Goal: Task Accomplishment & Management: Manage account settings

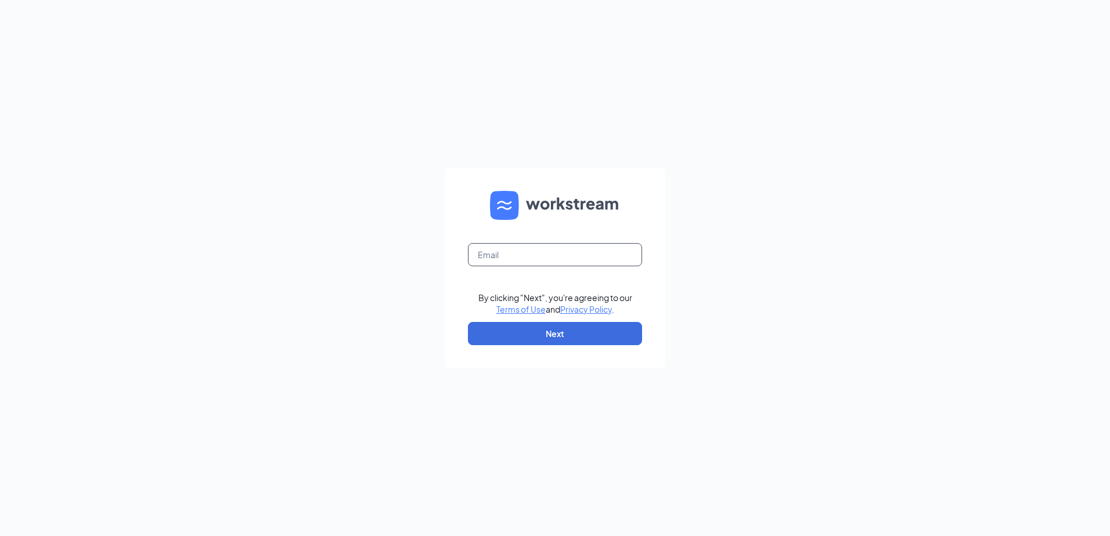
click at [501, 250] on input "text" at bounding box center [555, 254] width 174 height 23
type input "[EMAIL_ADDRESS][DOMAIN_NAME]"
click at [565, 332] on button "Next" at bounding box center [555, 333] width 174 height 23
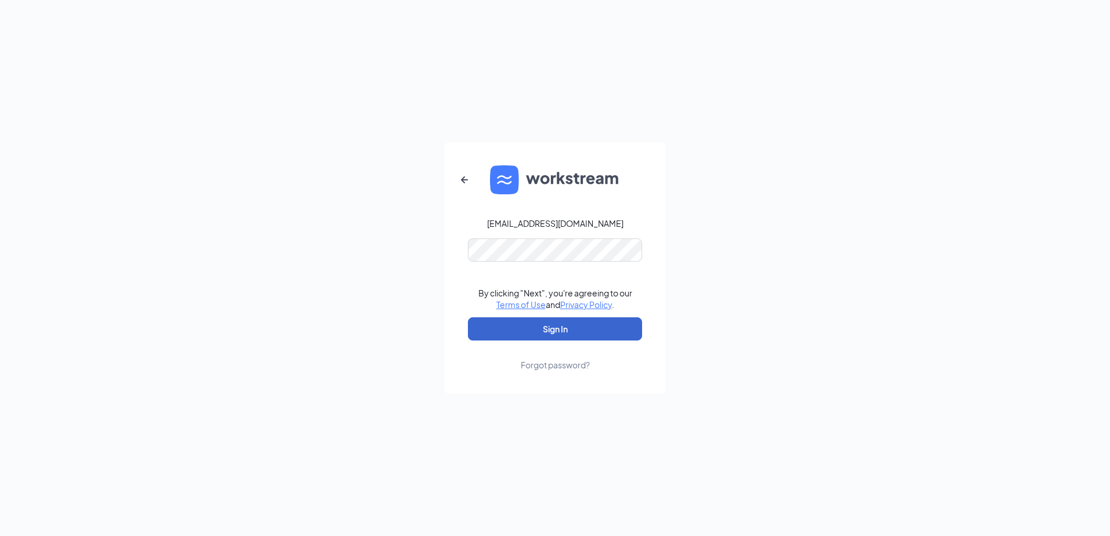
click at [565, 332] on button "Sign In" at bounding box center [555, 328] width 174 height 23
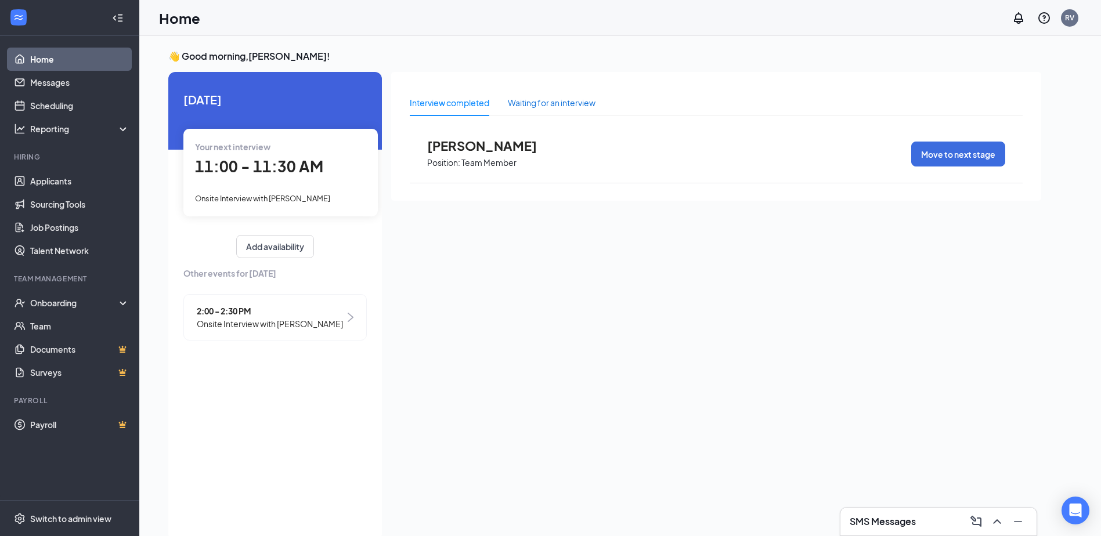
click at [550, 103] on div "Waiting for an interview" at bounding box center [552, 102] width 88 height 13
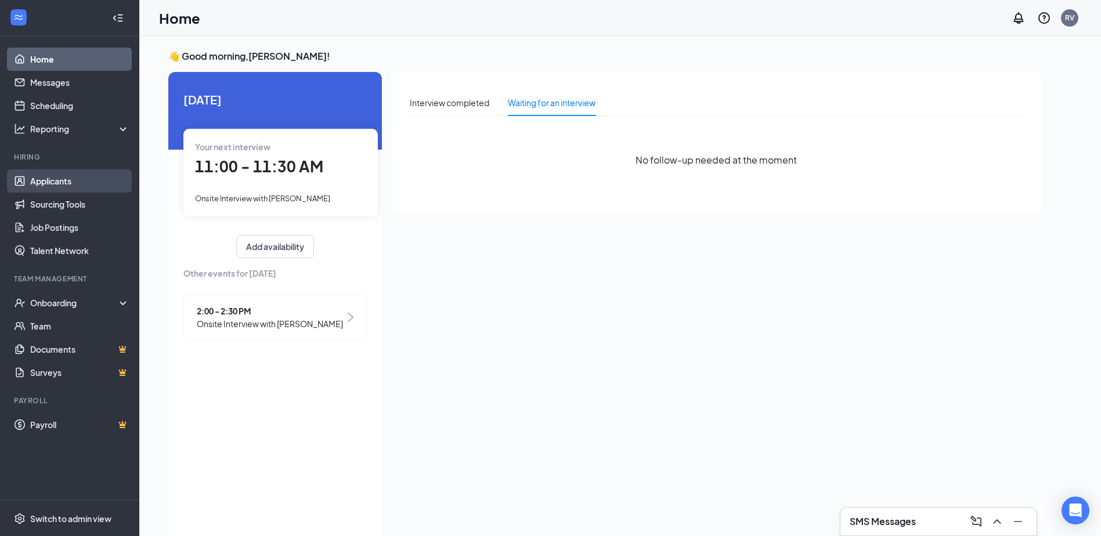
click at [78, 175] on link "Applicants" at bounding box center [79, 180] width 99 height 23
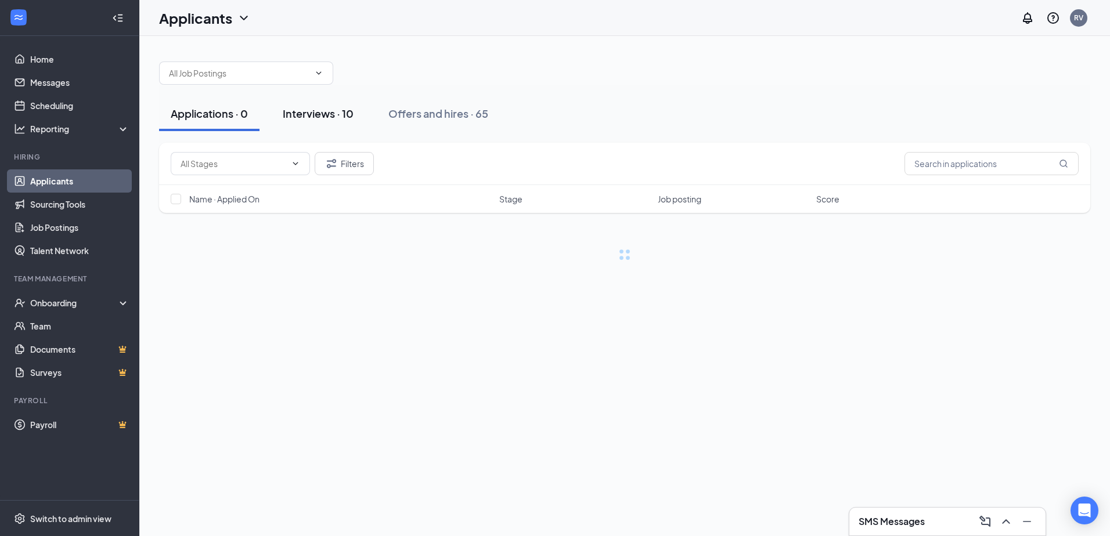
click at [335, 120] on div "Interviews · 10" at bounding box center [318, 113] width 71 height 15
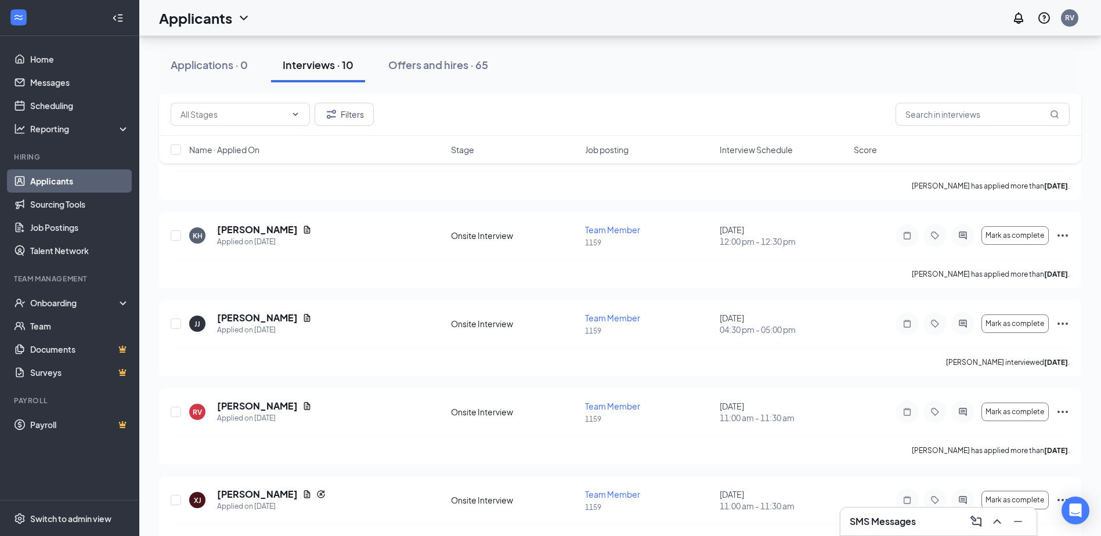
scroll to position [283, 0]
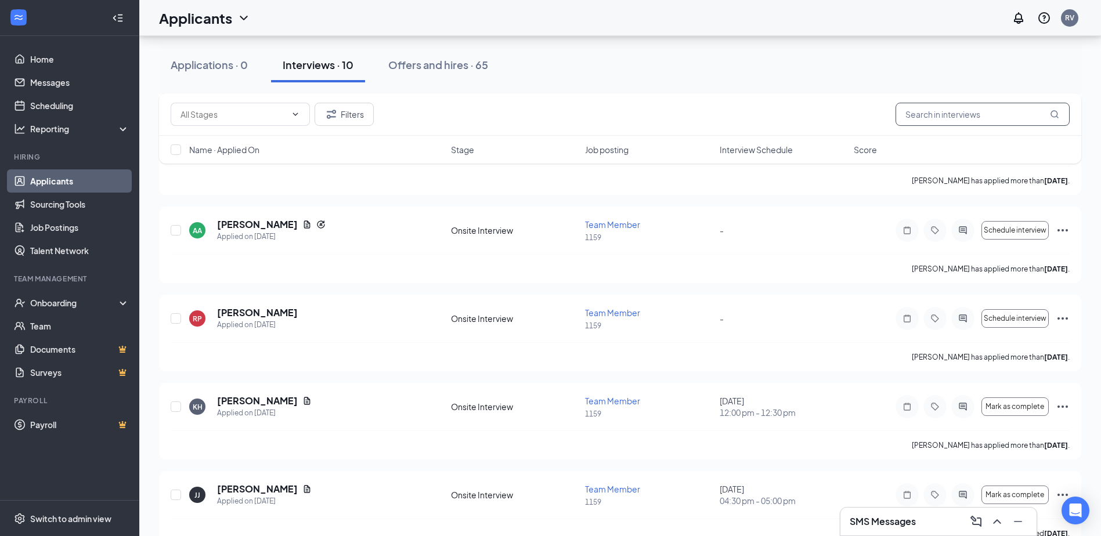
click at [931, 116] on input "text" at bounding box center [982, 114] width 174 height 23
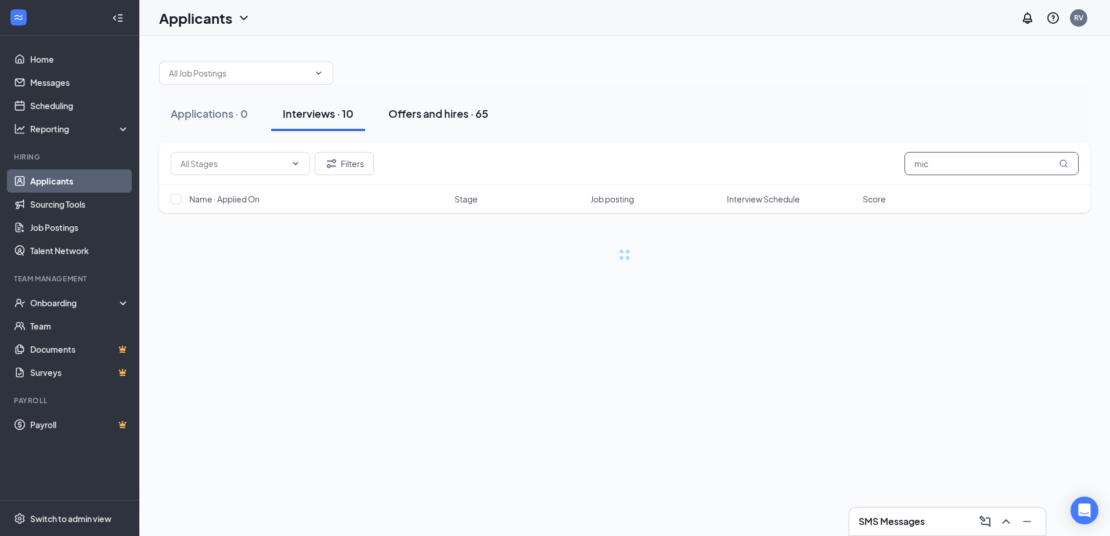
type input "mic"
click at [475, 124] on button "Offers and hires · 65" at bounding box center [438, 113] width 123 height 35
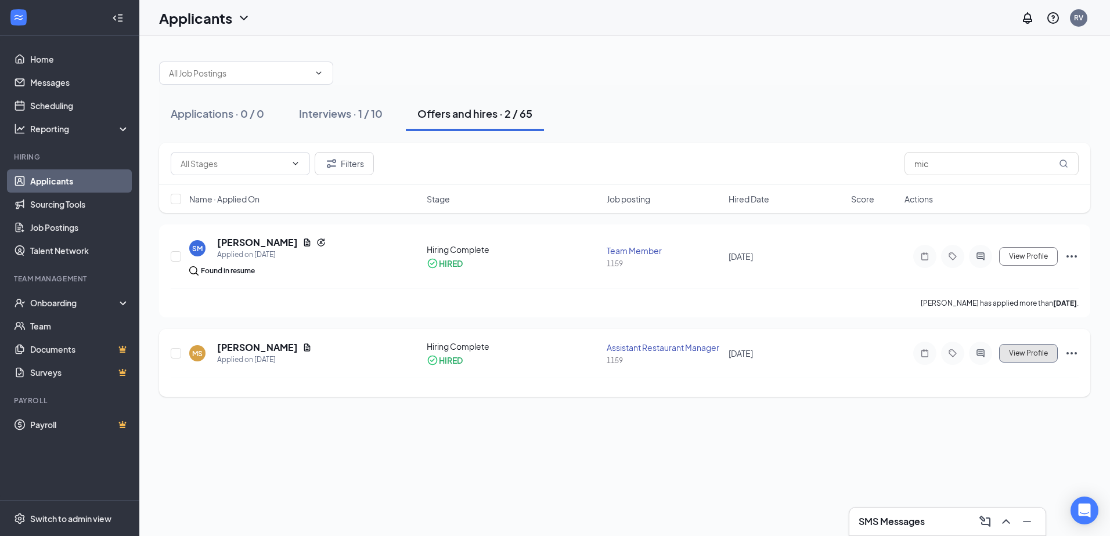
click at [1035, 357] on button "View Profile" at bounding box center [1028, 353] width 59 height 19
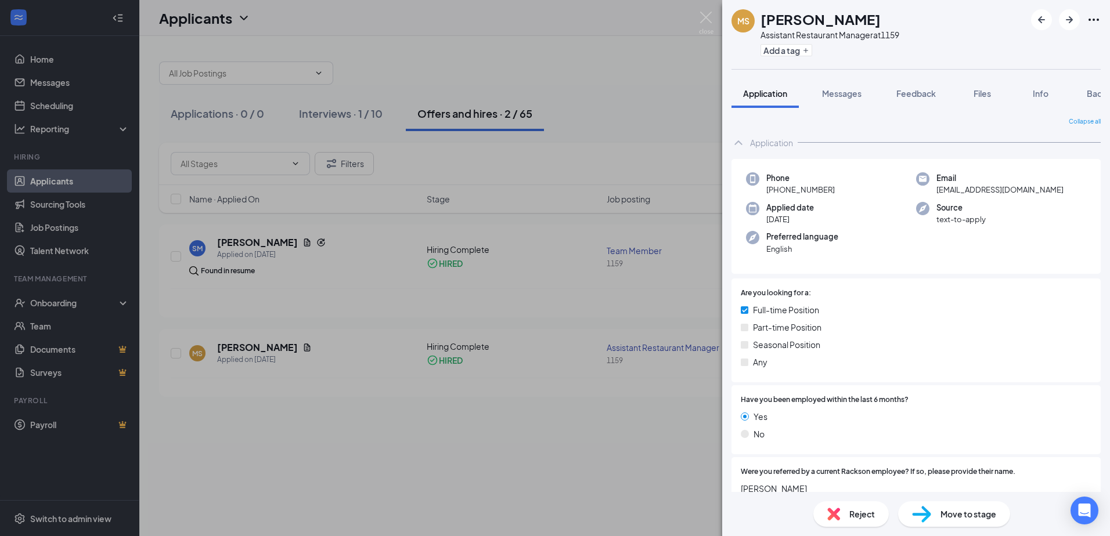
click at [625, 312] on div "[PERSON_NAME] Assistant Restaurant Manager at 1159 Add a tag Application Messag…" at bounding box center [555, 268] width 1110 height 536
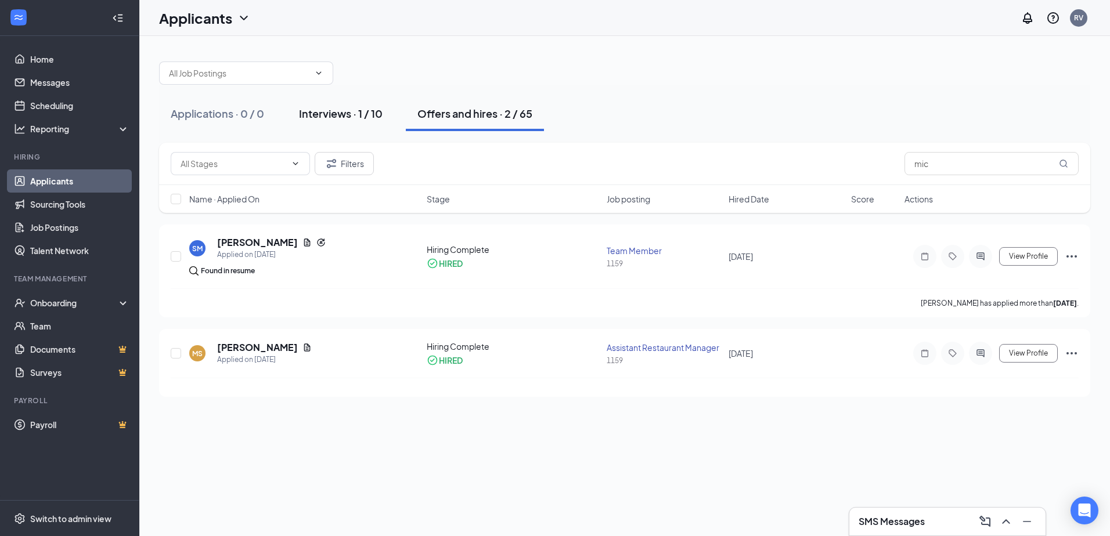
click at [338, 113] on div "Interviews · 1 / 10" at bounding box center [341, 113] width 84 height 15
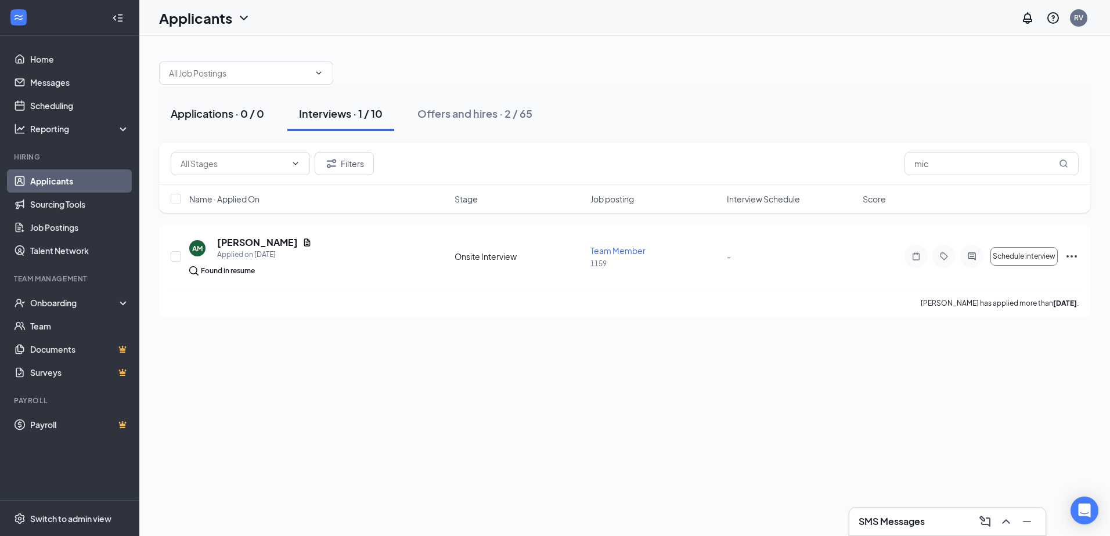
click at [241, 121] on button "Applications · 0 / 0" at bounding box center [217, 113] width 117 height 35
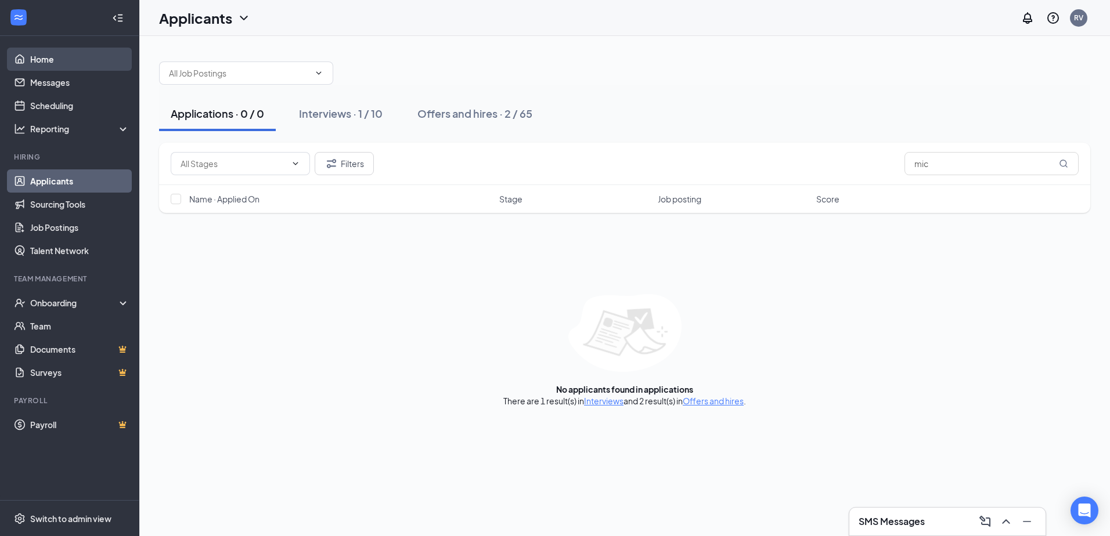
click at [86, 60] on link "Home" at bounding box center [79, 59] width 99 height 23
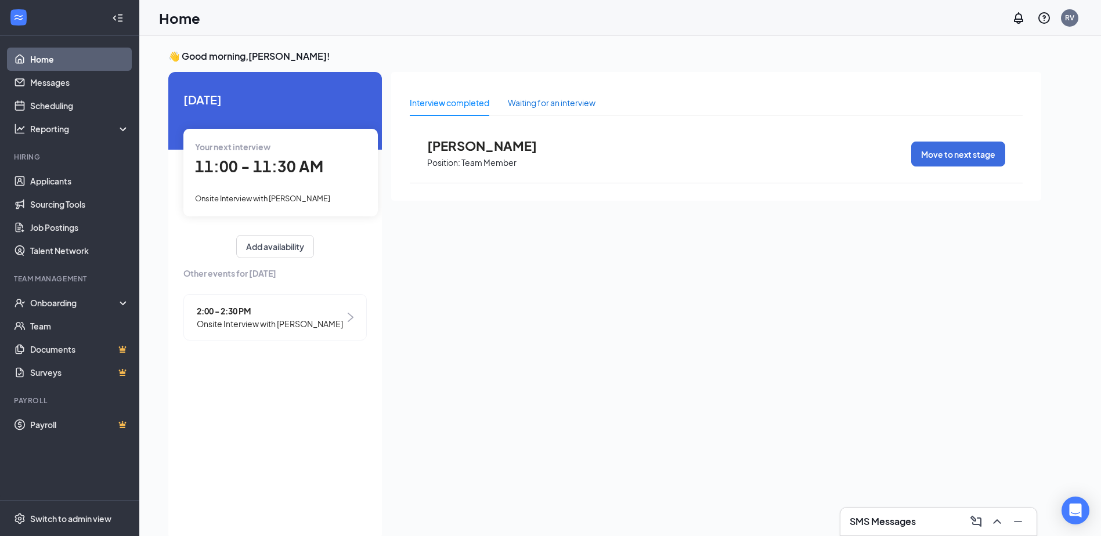
click at [520, 100] on div "Waiting for an interview" at bounding box center [552, 102] width 88 height 13
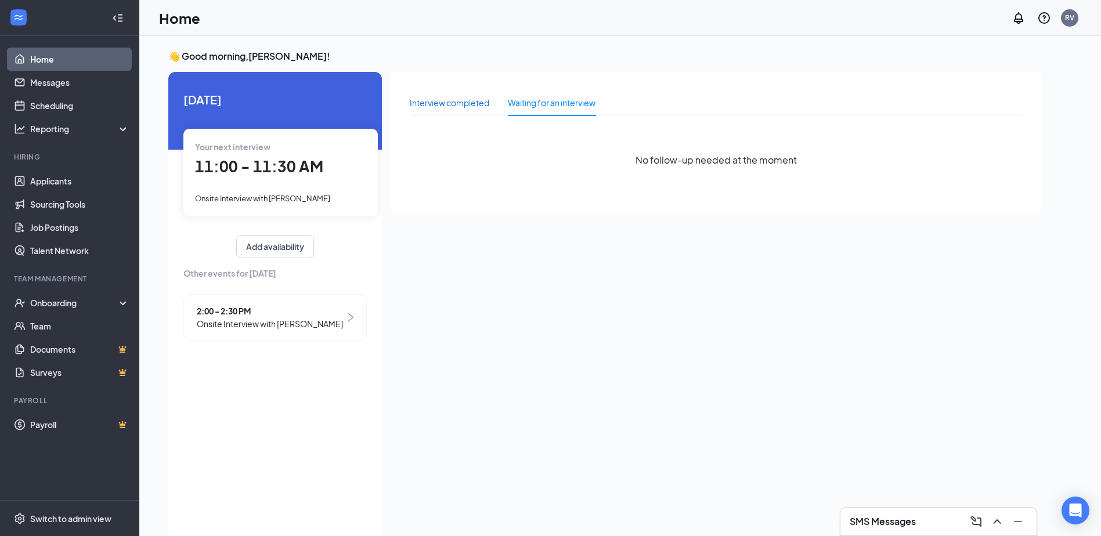
click at [463, 102] on div "Interview completed" at bounding box center [450, 102] width 80 height 13
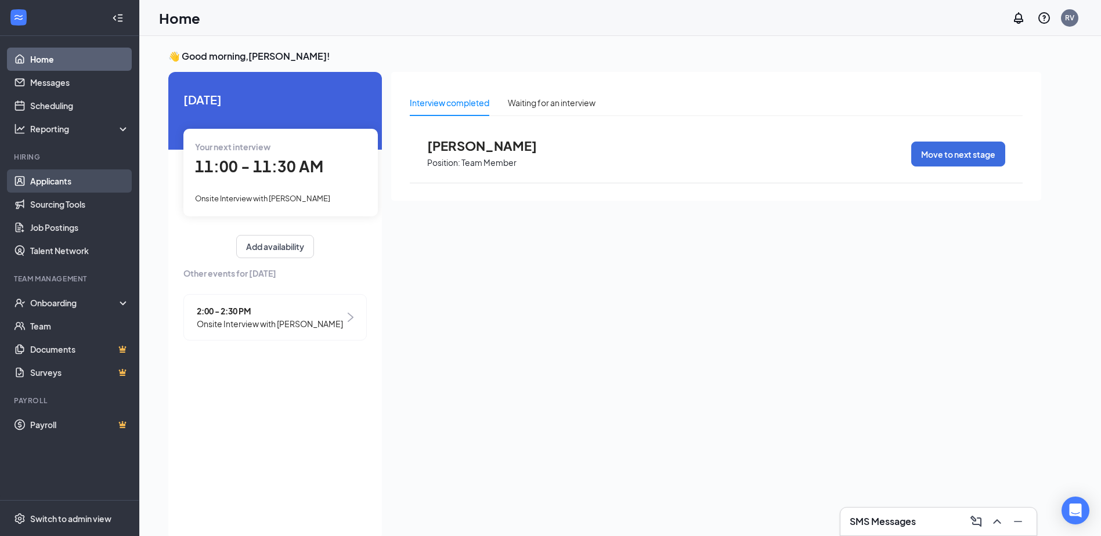
click at [66, 181] on link "Applicants" at bounding box center [79, 180] width 99 height 23
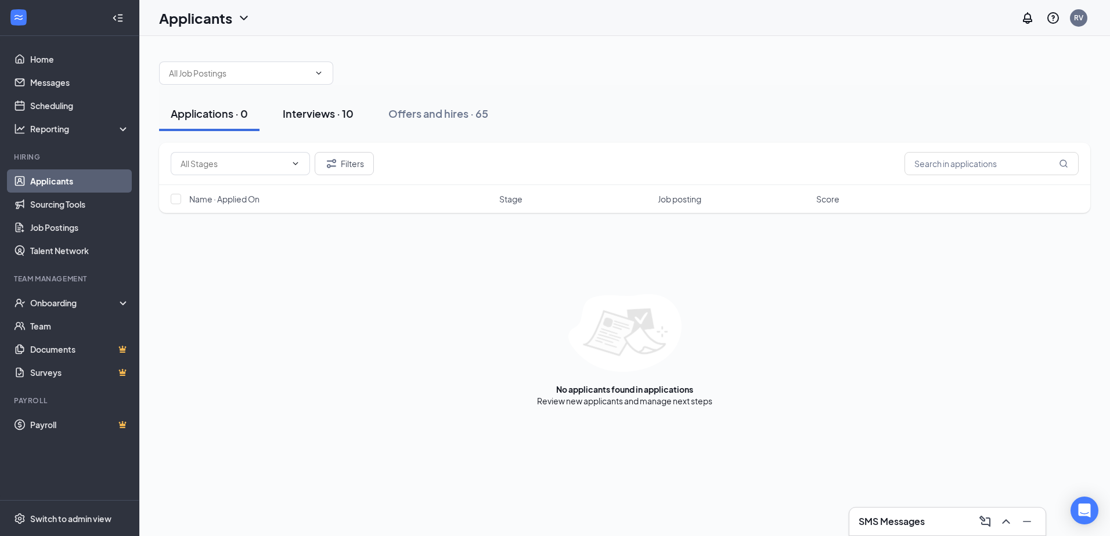
click at [323, 104] on button "Interviews · 10" at bounding box center [318, 113] width 94 height 35
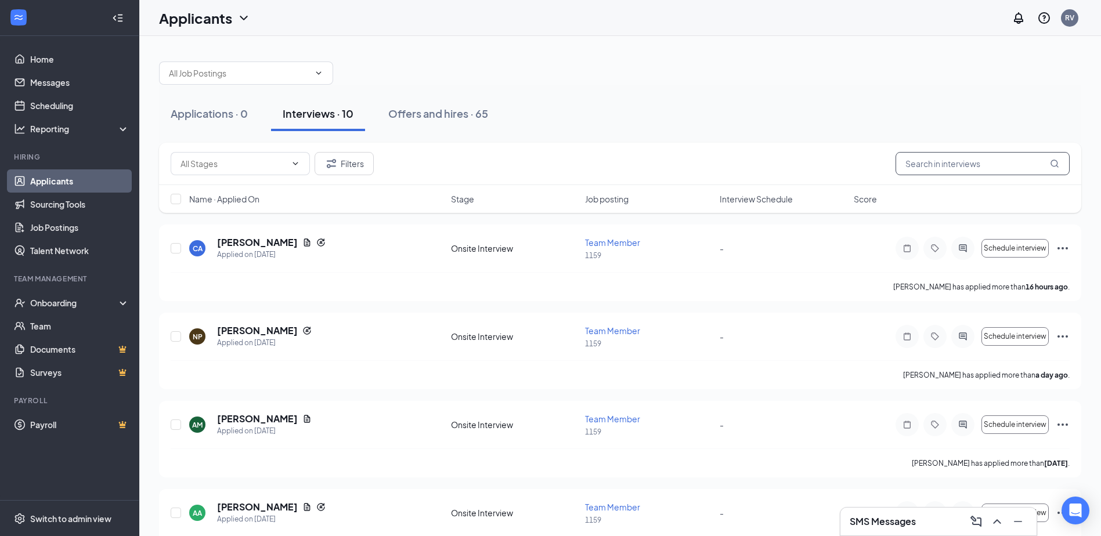
click at [956, 164] on input "text" at bounding box center [982, 163] width 174 height 23
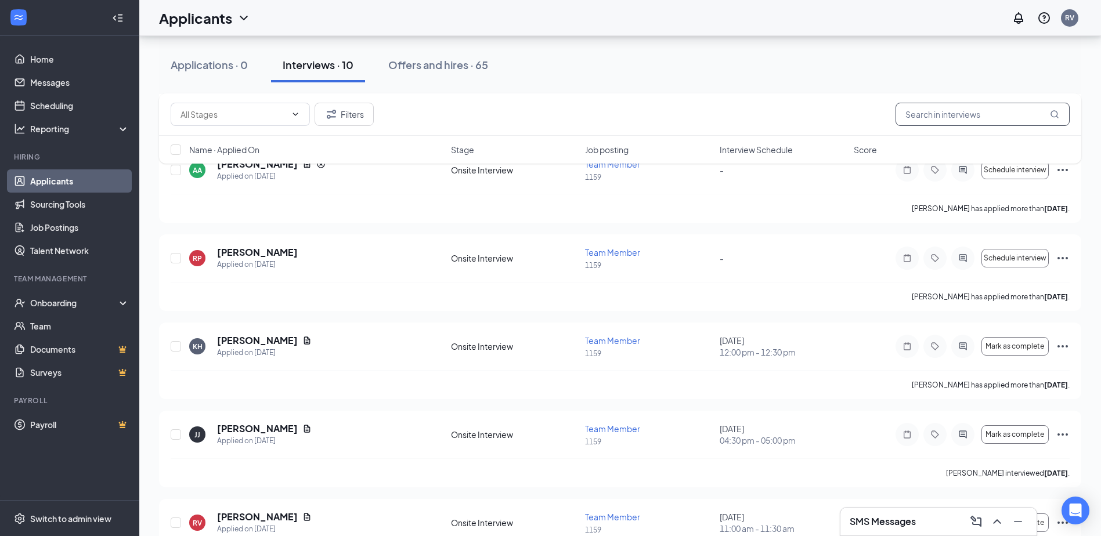
scroll to position [341, 0]
click at [413, 63] on div "Offers and hires · 65" at bounding box center [438, 64] width 100 height 15
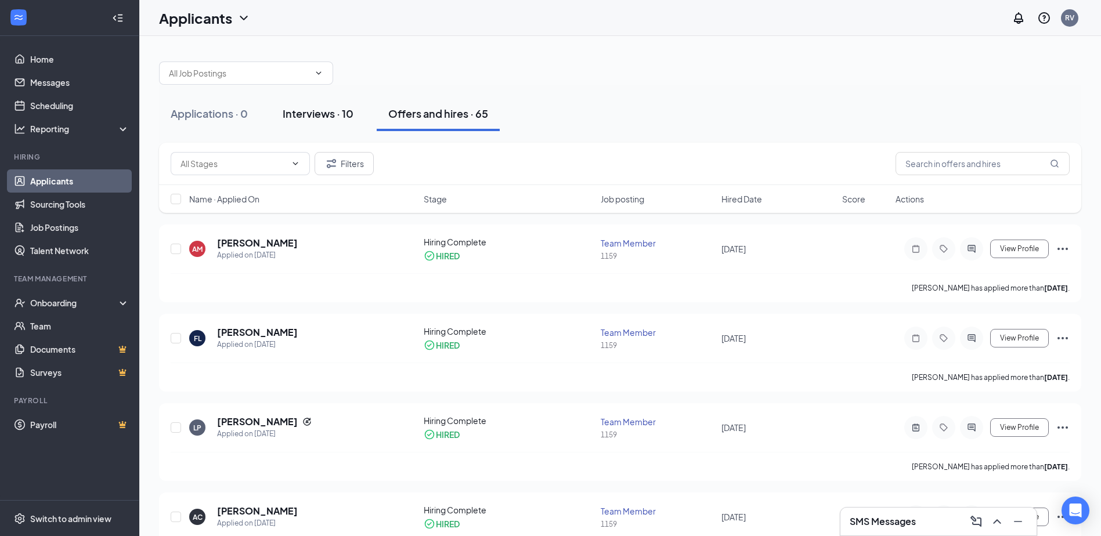
click at [308, 118] on div "Interviews · 10" at bounding box center [318, 113] width 71 height 15
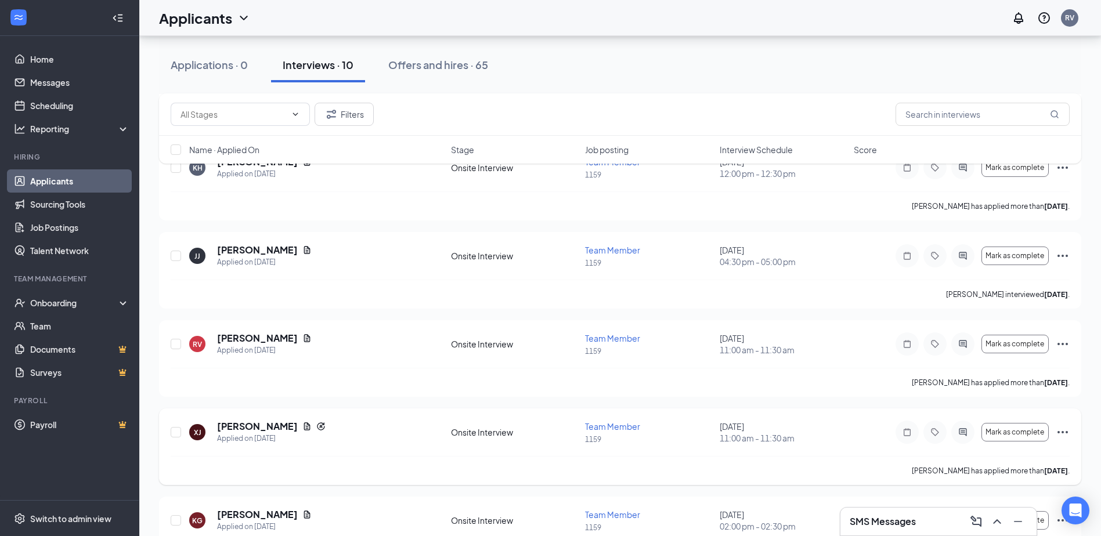
scroll to position [522, 0]
